Goal: Information Seeking & Learning: Find specific fact

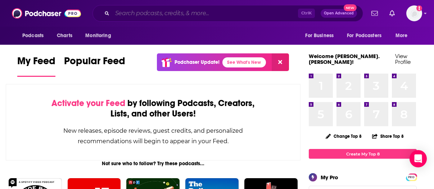
click at [167, 14] on input "Search podcasts, credits, & more..." at bounding box center [205, 14] width 186 height 12
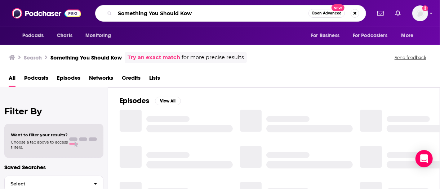
click at [184, 13] on input "Something You Should Kow" at bounding box center [211, 14] width 193 height 12
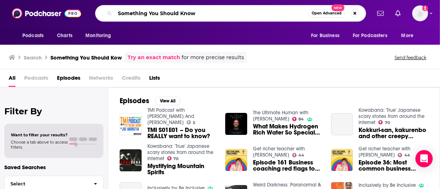
type input "Something You Should Know"
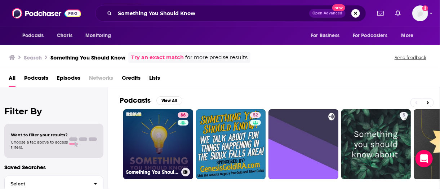
click at [148, 139] on link "86 Something You Should Know" at bounding box center [158, 144] width 70 height 70
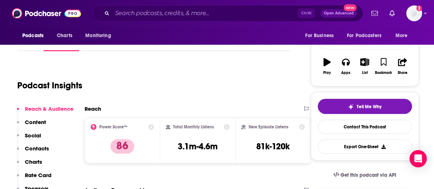
scroll to position [102, 0]
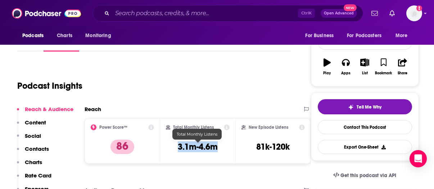
drag, startPoint x: 177, startPoint y: 146, endPoint x: 218, endPoint y: 147, distance: 41.5
click at [218, 147] on div "Total Monthly Listens 3.1m-4.6m" at bounding box center [198, 140] width 64 height 33
copy h3 "3.1m-4.6m"
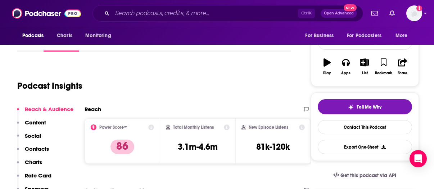
click at [267, 104] on div "Podcast Insights" at bounding box center [154, 84] width 274 height 43
drag, startPoint x: 258, startPoint y: 147, endPoint x: 291, endPoint y: 147, distance: 33.1
click at [291, 147] on div "New Episode Listens 81k-120k" at bounding box center [273, 140] width 63 height 33
copy h3 "81k-120k"
